Goal: Check status: Check status

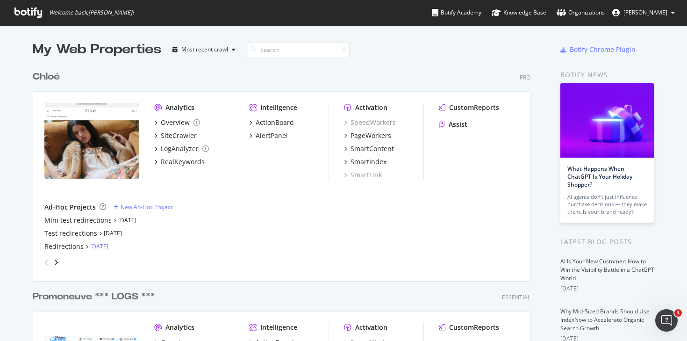
click at [104, 248] on link "[DATE]" at bounding box center [99, 246] width 18 height 8
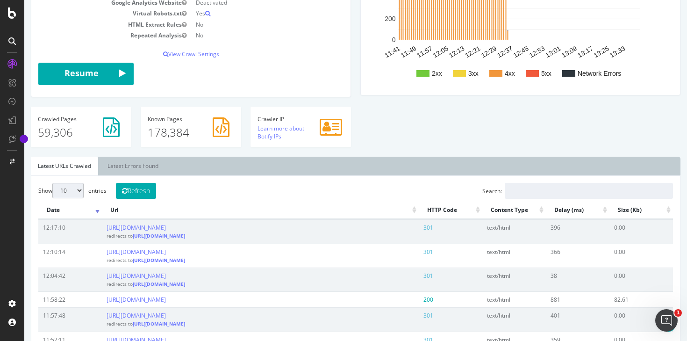
scroll to position [185, 0]
drag, startPoint x: 441, startPoint y: 118, endPoint x: 422, endPoint y: 122, distance: 19.5
click at [432, 121] on div "Analysis Settings Project Name Redirections Allowed Domains https://*.[DOMAIN_N…" at bounding box center [355, 27] width 659 height 259
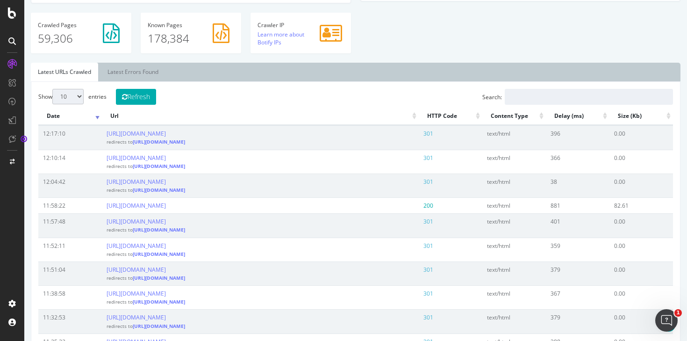
scroll to position [279, 0]
click at [83, 95] on select "10 25 50 100" at bounding box center [67, 96] width 31 height 15
select select "100"
click at [52, 89] on select "10 25 50 100" at bounding box center [67, 96] width 31 height 15
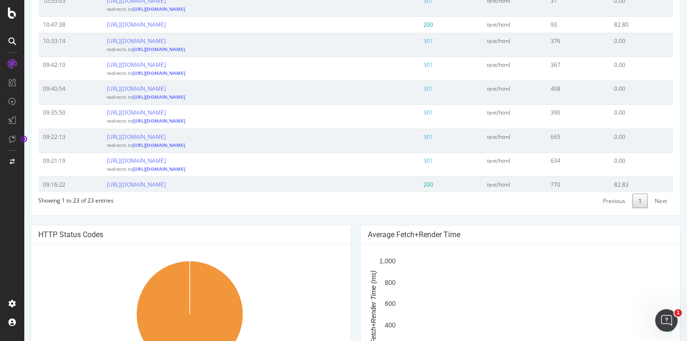
scroll to position [740, 0]
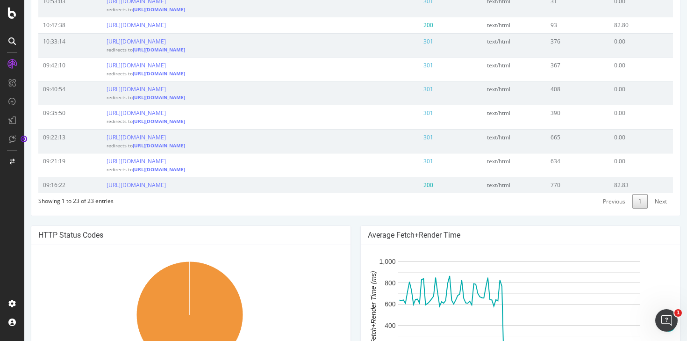
click at [651, 200] on link "Next" at bounding box center [661, 201] width 24 height 14
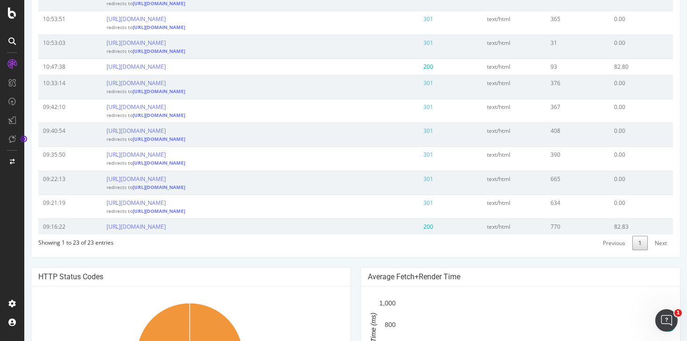
scroll to position [700, 0]
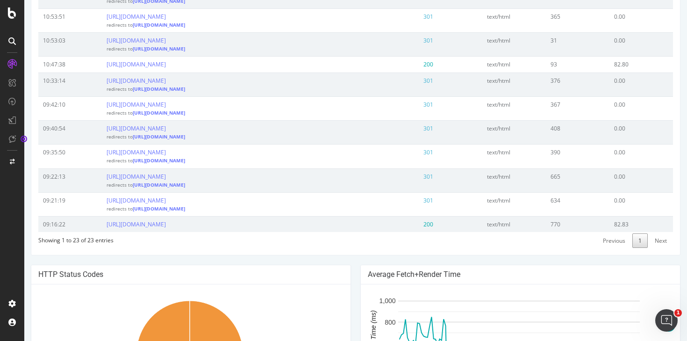
click at [655, 240] on link "Next" at bounding box center [661, 240] width 24 height 14
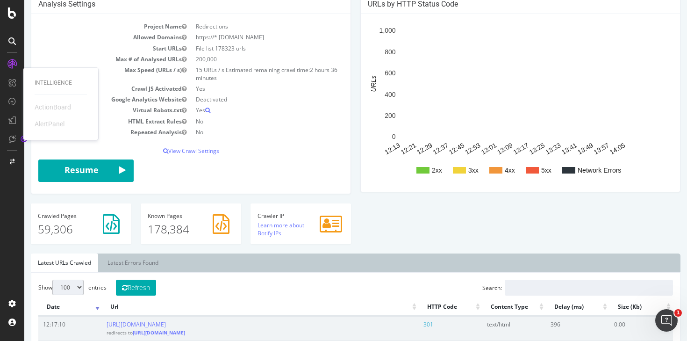
scroll to position [93, 0]
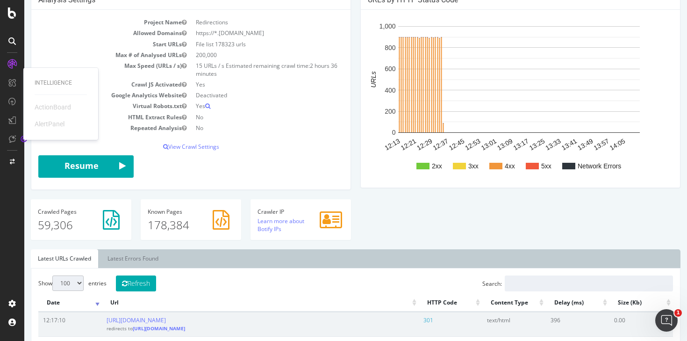
click at [410, 220] on div "Analysis Settings Project Name Redirections Allowed Domains https://*.[DOMAIN_N…" at bounding box center [355, 119] width 659 height 259
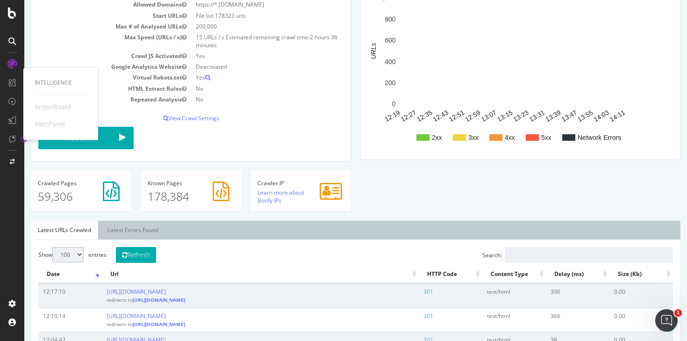
scroll to position [135, 0]
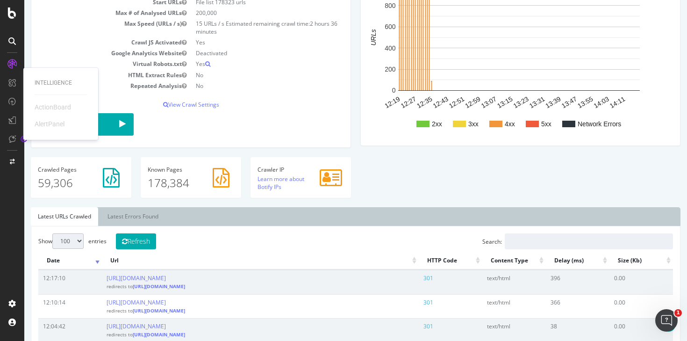
click at [392, 191] on div "Analysis Settings Project Name Redirections Allowed Domains https://*.[DOMAIN_N…" at bounding box center [355, 77] width 659 height 259
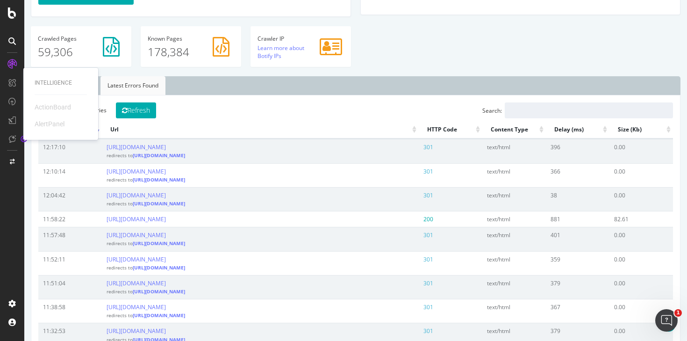
scroll to position [267, 0]
click at [133, 82] on link "Latest Errors Found" at bounding box center [133, 84] width 65 height 19
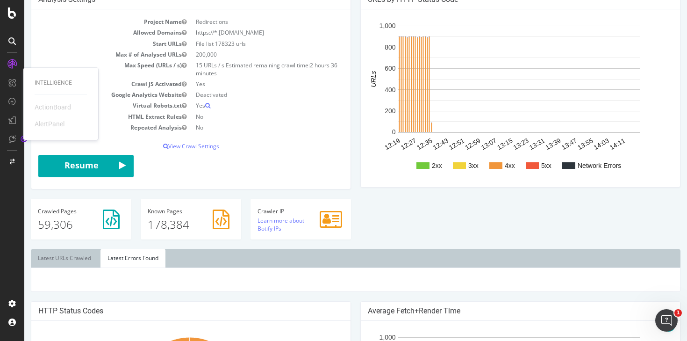
scroll to position [94, 0]
click at [66, 256] on link "Latest URLs Crawled" at bounding box center [64, 257] width 67 height 19
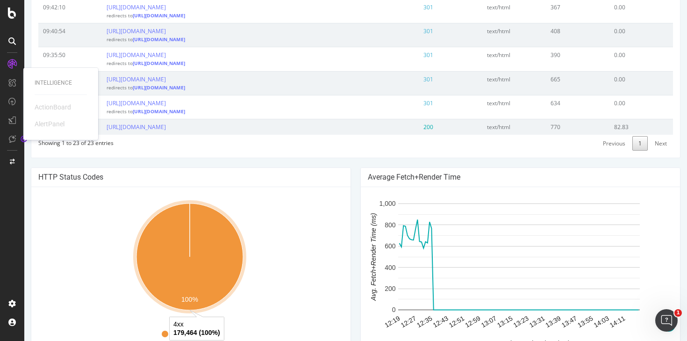
scroll to position [796, 0]
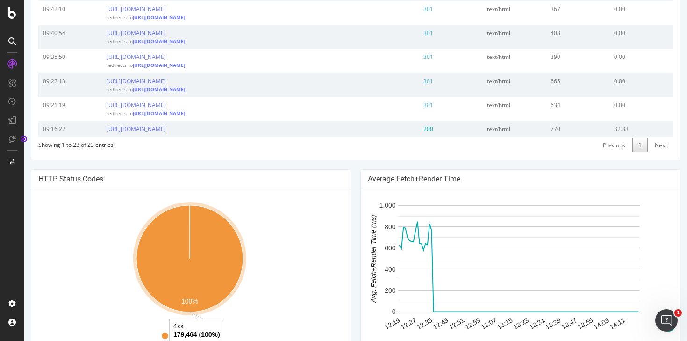
click at [206, 257] on icon "A chart." at bounding box center [189, 258] width 107 height 107
click at [233, 246] on icon "A chart." at bounding box center [189, 258] width 107 height 107
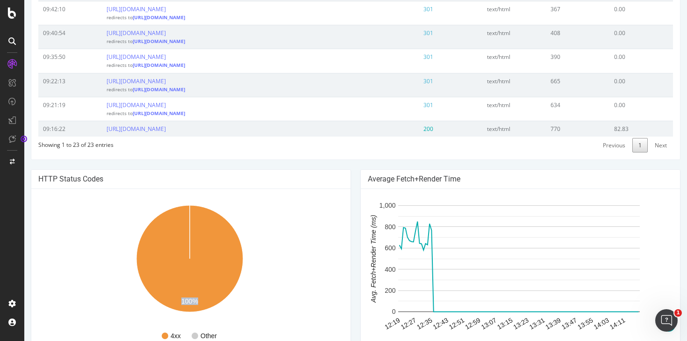
click at [658, 145] on link "Next" at bounding box center [661, 145] width 24 height 14
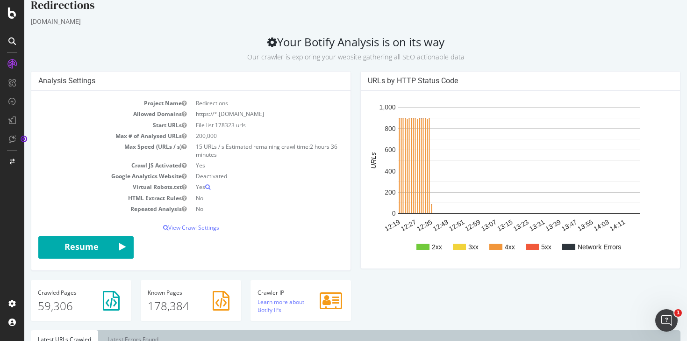
scroll to position [10, 0]
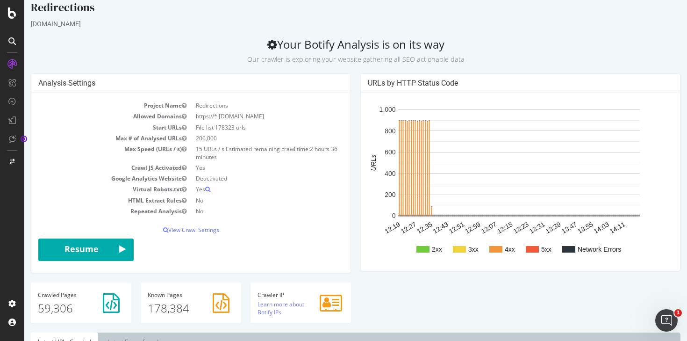
click at [456, 250] on rect "A chart." at bounding box center [459, 249] width 13 height 7
